Goal: Check status: Check status

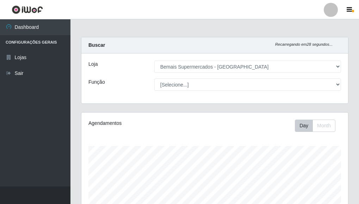
select select "249"
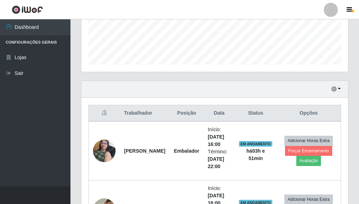
scroll to position [185, 0]
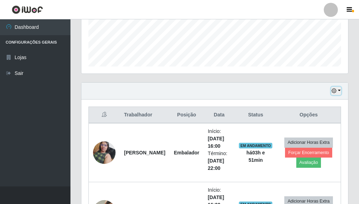
click at [334, 90] on icon "button" at bounding box center [333, 90] width 5 height 5
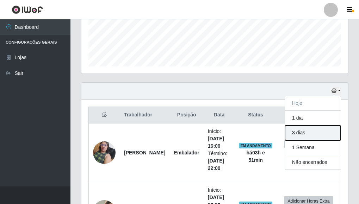
click at [309, 133] on button "3 dias" at bounding box center [313, 133] width 56 height 15
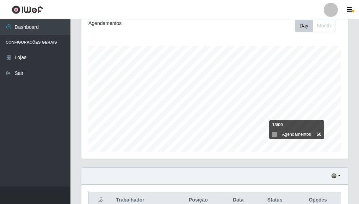
scroll to position [138, 0]
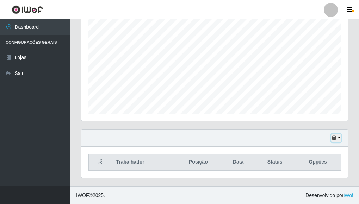
click at [334, 136] on icon "button" at bounding box center [333, 137] width 5 height 5
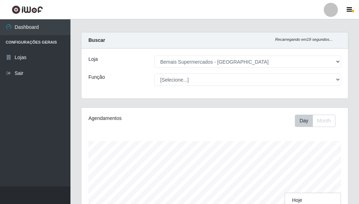
scroll to position [0, 0]
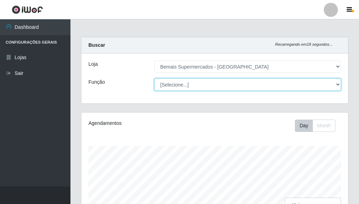
click at [276, 84] on select "[Selecione...] ASG ASG + ASG ++ Auxiliar de Depósito Auxiliar de Depósito + Aux…" at bounding box center [247, 84] width 186 height 12
click at [154, 78] on select "[Selecione...] ASG ASG + ASG ++ Auxiliar de Depósito Auxiliar de Depósito + Aux…" at bounding box center [247, 84] width 186 height 12
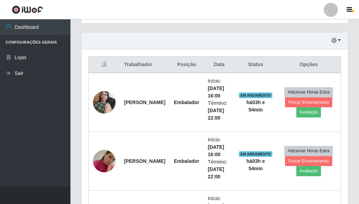
scroll to position [221, 0]
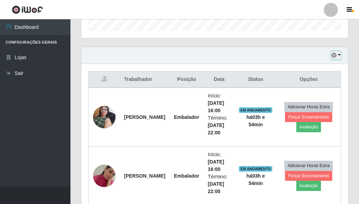
click at [335, 52] on button "button" at bounding box center [336, 55] width 10 height 8
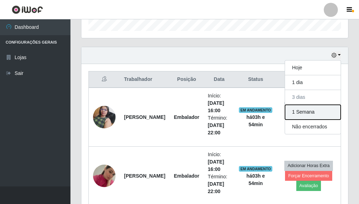
click at [307, 109] on button "1 Semana" at bounding box center [313, 112] width 56 height 15
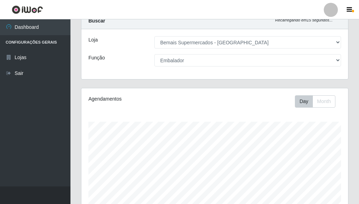
scroll to position [0, 0]
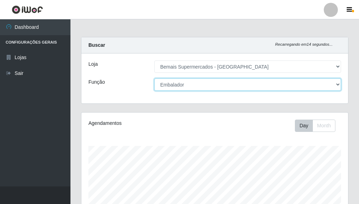
click at [195, 83] on select "[Selecione...] ASG ASG + ASG ++ Auxiliar de Depósito Auxiliar de Depósito + Aux…" at bounding box center [247, 84] width 186 height 12
click at [154, 78] on select "[Selecione...] ASG ASG + ASG ++ Auxiliar de Depósito Auxiliar de Depósito + Aux…" at bounding box center [247, 84] width 186 height 12
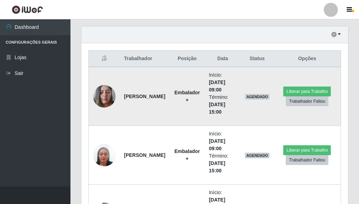
scroll to position [244, 0]
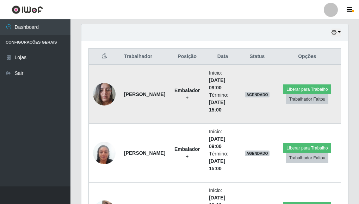
click at [106, 91] on img at bounding box center [104, 94] width 23 height 30
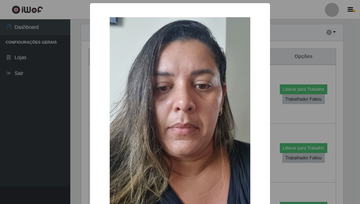
click at [317, 61] on div "× OK Cancel" at bounding box center [180, 102] width 360 height 204
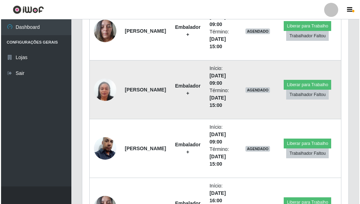
scroll to position [314, 0]
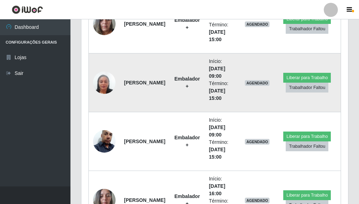
click at [107, 81] on img at bounding box center [104, 83] width 23 height 40
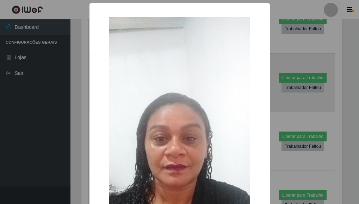
scroll to position [146, 262]
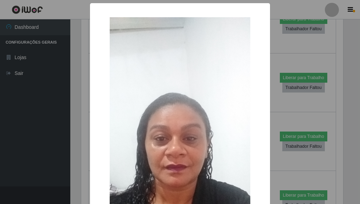
click at [301, 81] on div "× OK Cancel" at bounding box center [180, 102] width 360 height 204
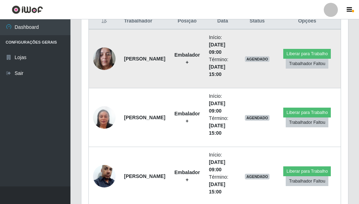
scroll to position [279, 0]
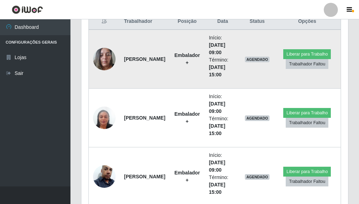
click at [98, 53] on img at bounding box center [104, 59] width 23 height 30
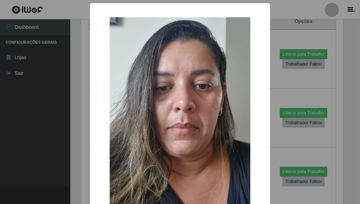
click at [305, 67] on div "× OK Cancel" at bounding box center [180, 102] width 360 height 204
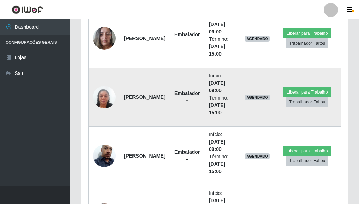
scroll to position [349, 0]
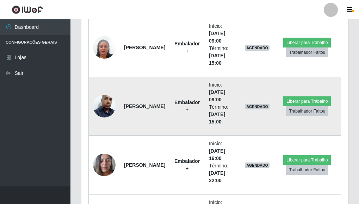
click at [105, 98] on img at bounding box center [104, 106] width 23 height 40
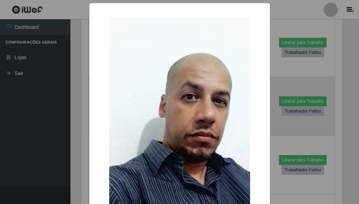
scroll to position [146, 262]
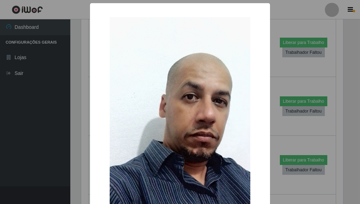
drag, startPoint x: 327, startPoint y: 89, endPoint x: 246, endPoint y: 95, distance: 81.2
click at [323, 90] on div "× OK Cancel" at bounding box center [180, 102] width 360 height 204
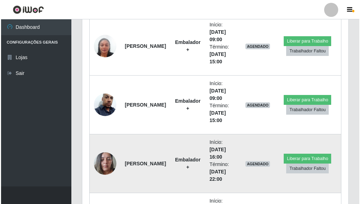
scroll to position [419, 0]
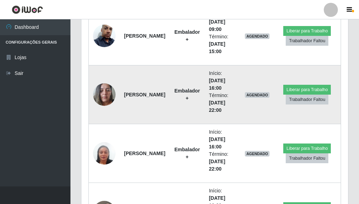
click at [104, 90] on img at bounding box center [104, 95] width 23 height 30
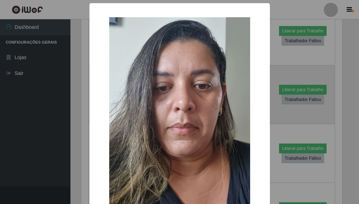
scroll to position [0, 0]
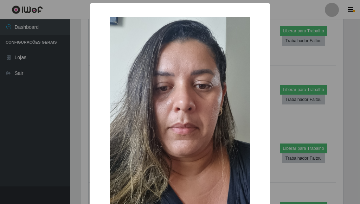
click at [310, 121] on div "× OK Cancel" at bounding box center [180, 102] width 360 height 204
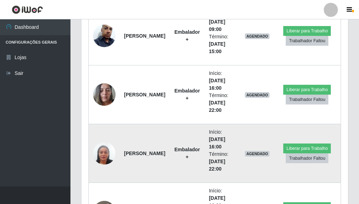
click at [107, 151] on img at bounding box center [104, 153] width 23 height 40
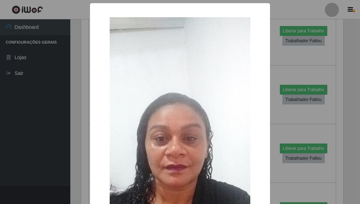
drag, startPoint x: 309, startPoint y: 109, endPoint x: 264, endPoint y: 116, distance: 45.6
click at [308, 109] on div "× OK Cancel" at bounding box center [180, 102] width 360 height 204
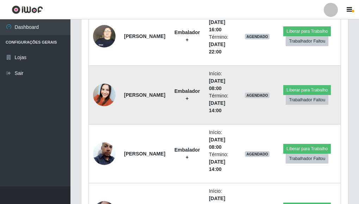
click at [106, 90] on img at bounding box center [104, 95] width 23 height 30
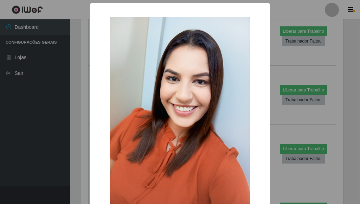
click at [302, 87] on div "× OK Cancel" at bounding box center [180, 102] width 360 height 204
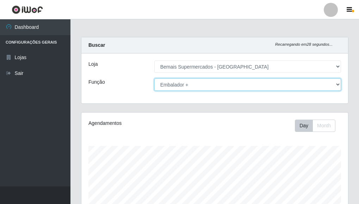
click at [201, 84] on select "[Selecione...] ASG ASG + ASG ++ Auxiliar de Depósito Auxiliar de Depósito + Aux…" at bounding box center [247, 84] width 186 height 12
select select "72"
click at [154, 78] on select "[Selecione...] ASG ASG + ASG ++ Auxiliar de Depósito Auxiliar de Depósito + Aux…" at bounding box center [247, 84] width 186 height 12
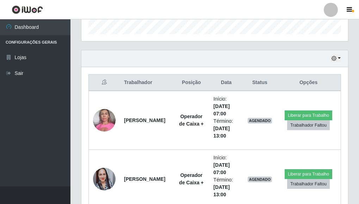
scroll to position [176, 0]
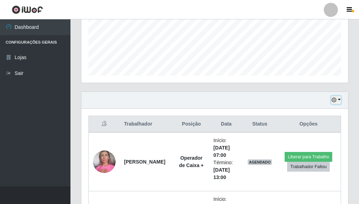
drag, startPoint x: 331, startPoint y: 97, endPoint x: 334, endPoint y: 101, distance: 4.8
click at [334, 101] on button "button" at bounding box center [336, 100] width 10 height 8
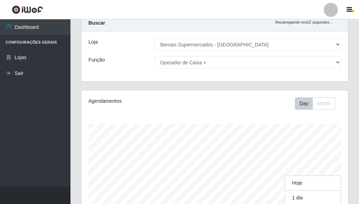
scroll to position [0, 0]
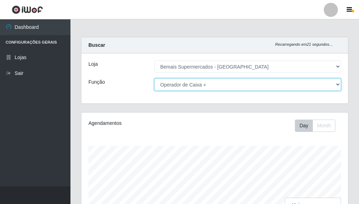
click at [196, 84] on select "[Selecione...] ASG ASG + ASG ++ Auxiliar de Depósito Auxiliar de Depósito + Aux…" at bounding box center [247, 84] width 186 height 12
click at [154, 78] on select "[Selecione...] ASG ASG + ASG ++ Auxiliar de Depósito Auxiliar de Depósito + Aux…" at bounding box center [247, 84] width 186 height 12
